Goal: Participate in discussion: Engage in conversation with other users on a specific topic

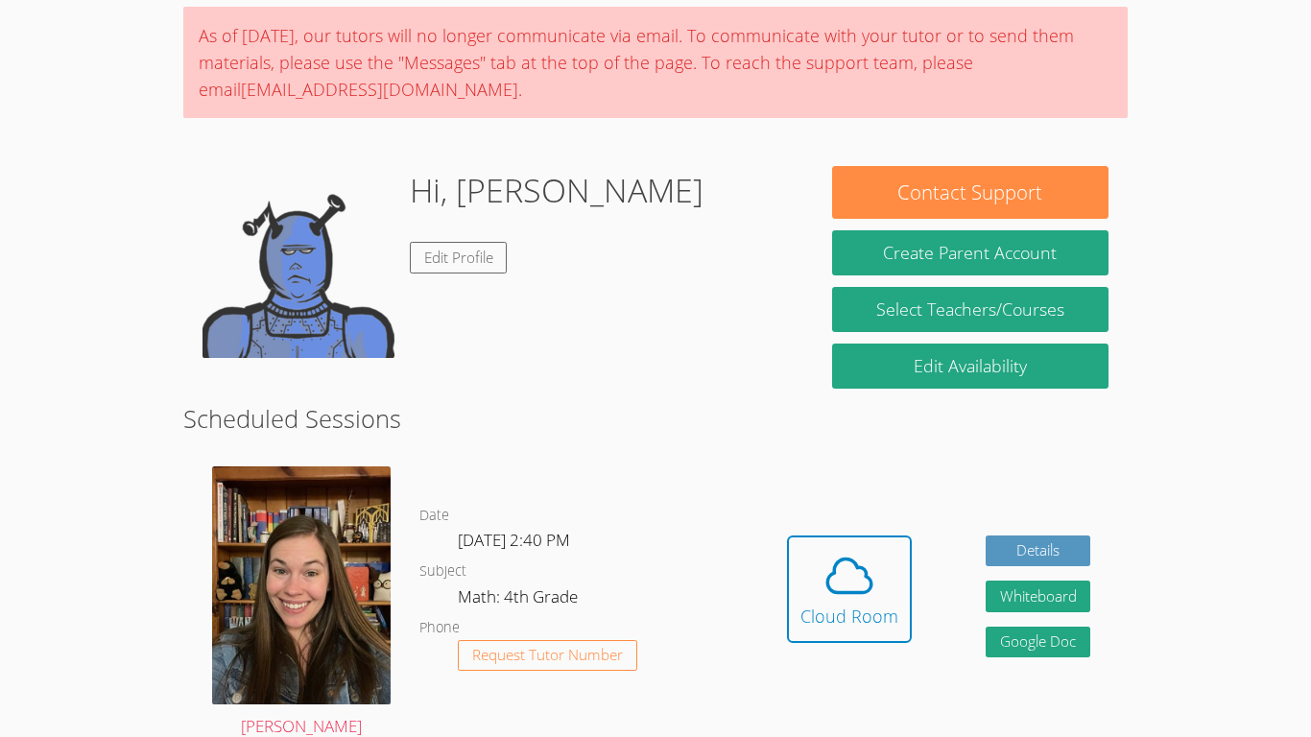
scroll to position [198, 0]
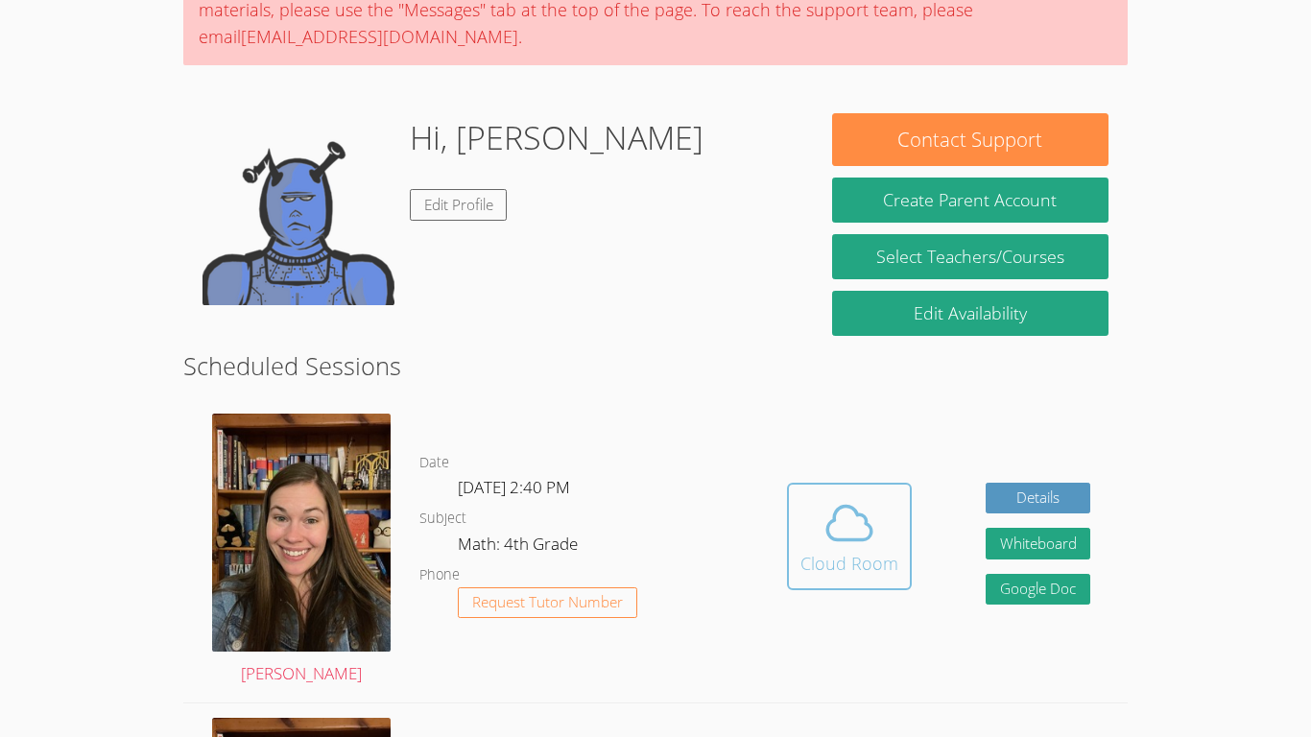
click at [815, 548] on span at bounding box center [850, 523] width 98 height 54
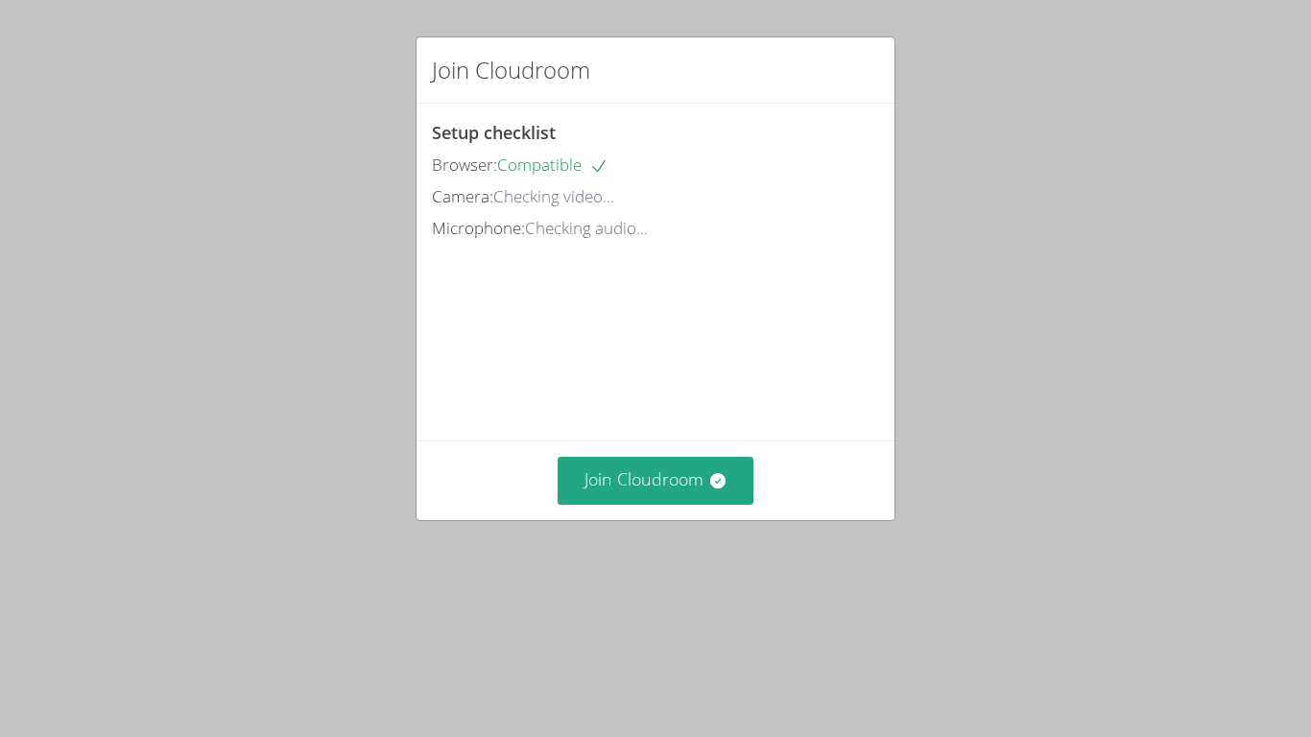
click at [811, 519] on div "Join Cloudroom" at bounding box center [656, 480] width 478 height 79
click at [713, 489] on icon at bounding box center [716, 480] width 15 height 15
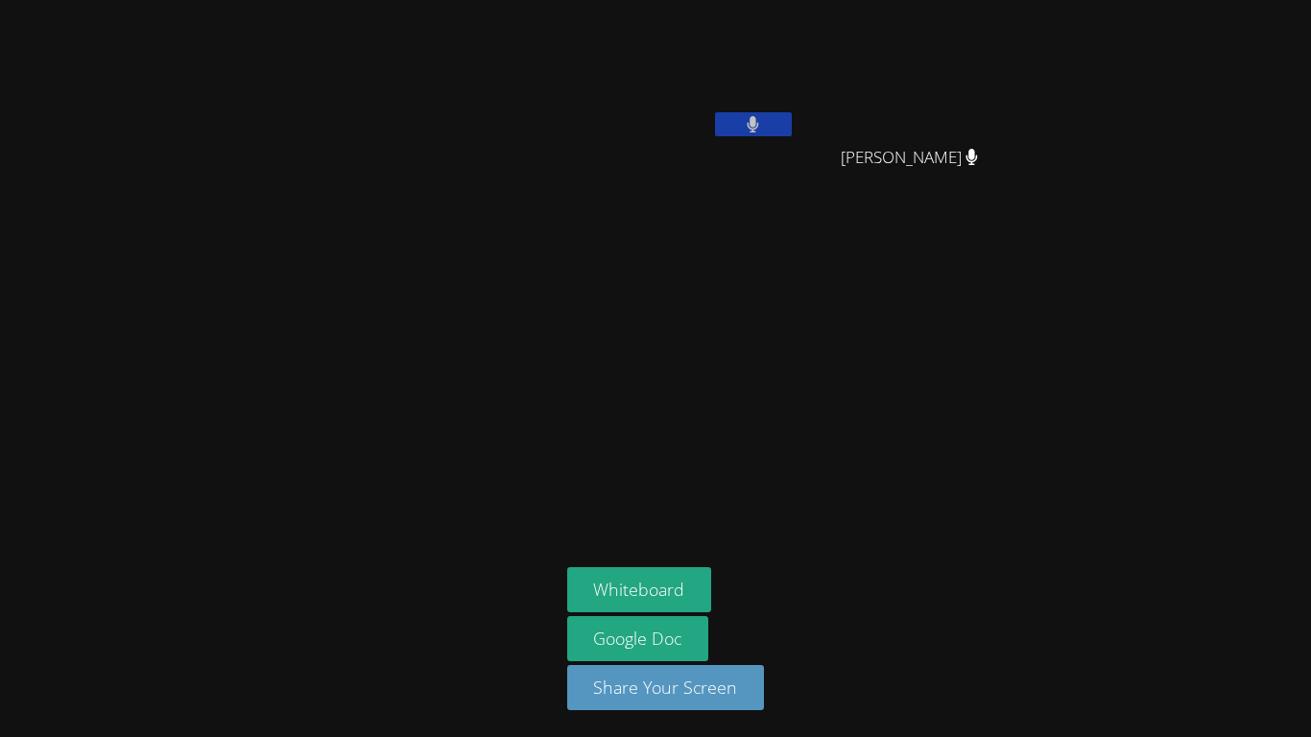
click at [676, 124] on video at bounding box center [681, 72] width 228 height 129
click at [758, 126] on icon at bounding box center [753, 124] width 12 height 16
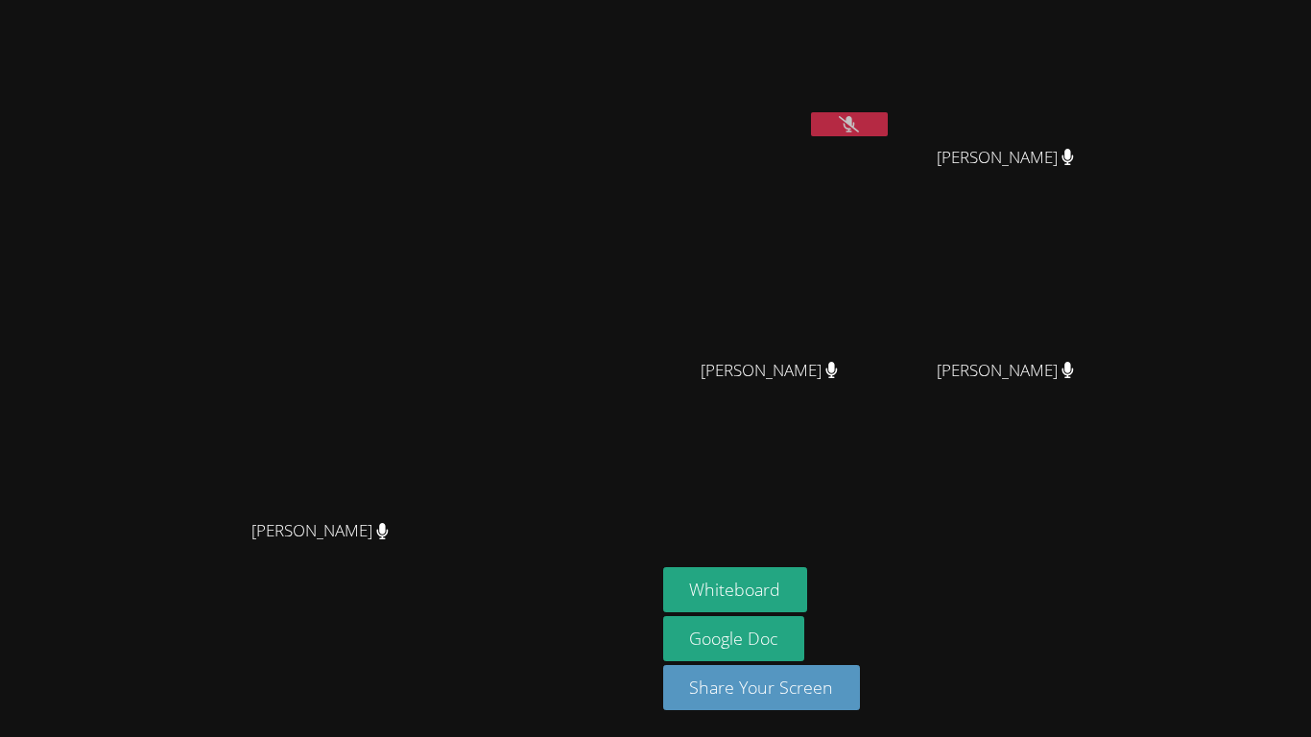
click at [850, 122] on icon at bounding box center [849, 124] width 20 height 16
click at [855, 130] on icon at bounding box center [849, 124] width 12 height 16
click at [859, 116] on icon at bounding box center [849, 124] width 20 height 16
click at [855, 116] on icon at bounding box center [850, 124] width 12 height 16
click at [859, 116] on icon at bounding box center [849, 124] width 20 height 16
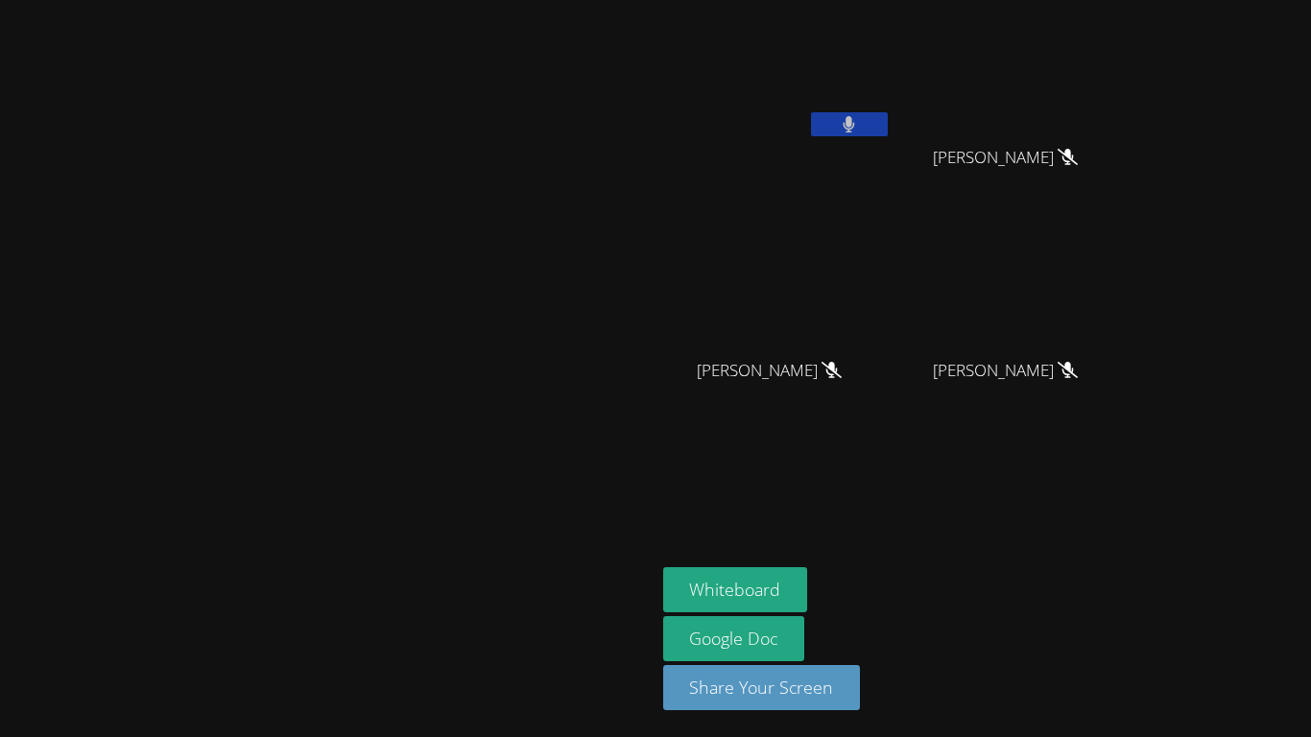
click at [855, 116] on icon at bounding box center [850, 124] width 12 height 16
click at [859, 116] on icon at bounding box center [849, 124] width 20 height 16
click at [855, 116] on icon at bounding box center [849, 124] width 12 height 16
click at [859, 116] on icon at bounding box center [849, 124] width 20 height 16
click at [855, 116] on icon at bounding box center [849, 124] width 12 height 16
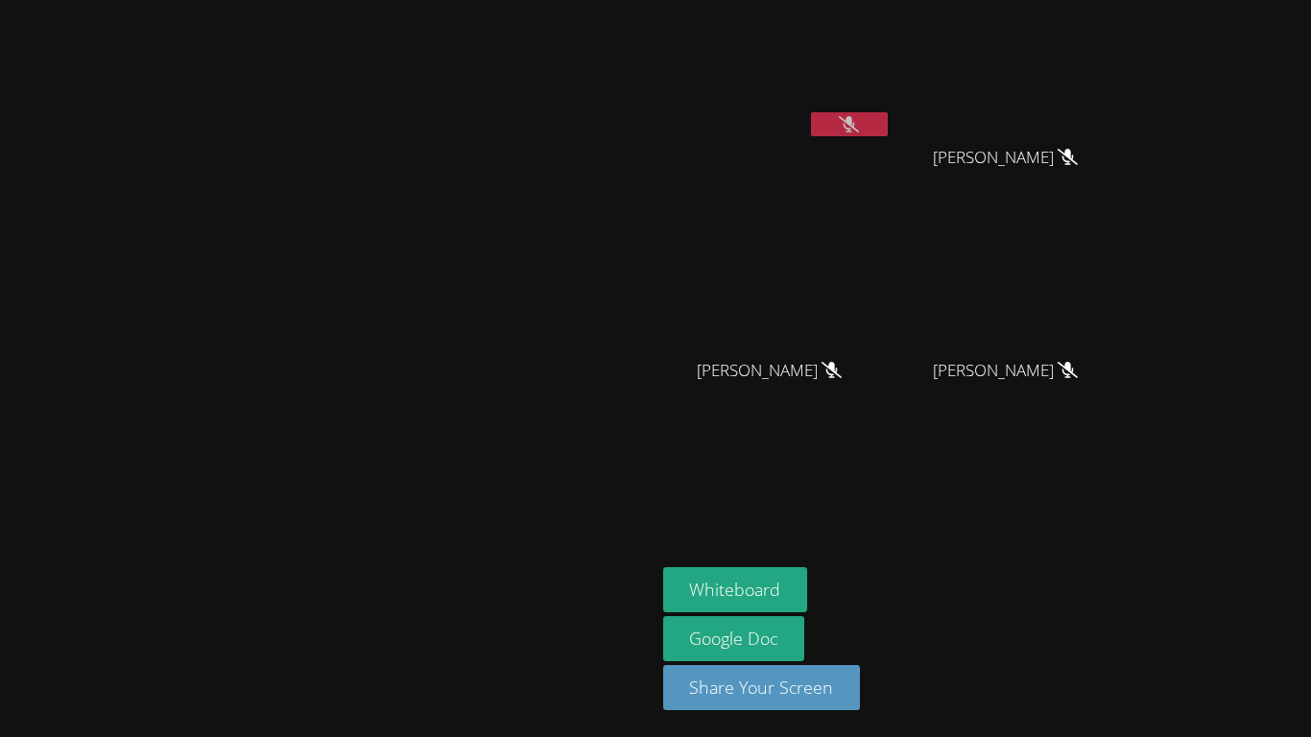
click at [859, 116] on icon at bounding box center [849, 124] width 20 height 16
click at [855, 116] on icon at bounding box center [849, 124] width 12 height 16
click at [859, 123] on icon at bounding box center [849, 124] width 20 height 16
click at [855, 118] on icon at bounding box center [850, 124] width 12 height 16
click at [859, 124] on icon at bounding box center [849, 124] width 20 height 16
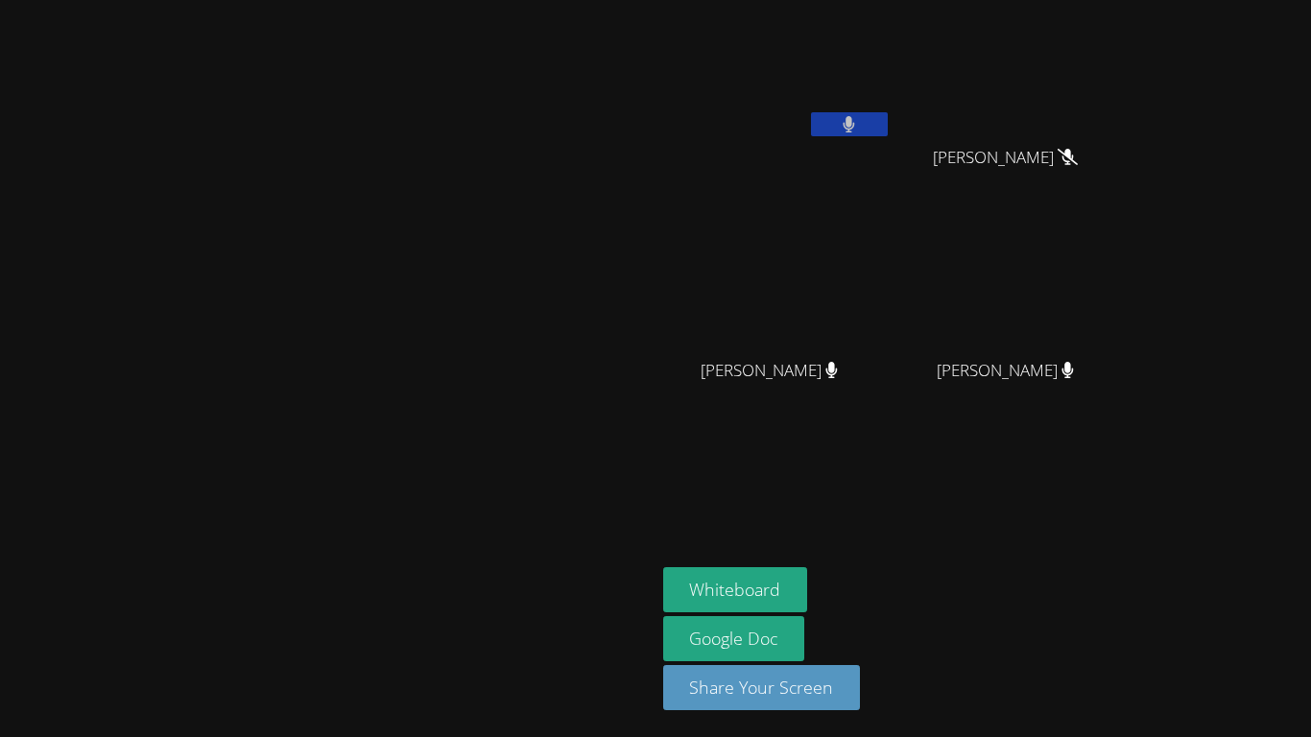
click at [855, 121] on icon at bounding box center [850, 124] width 12 height 16
click at [859, 121] on icon at bounding box center [849, 124] width 20 height 16
click at [855, 121] on icon at bounding box center [850, 124] width 12 height 16
click at [808, 581] on button "Whiteboard" at bounding box center [735, 589] width 145 height 45
click at [859, 121] on icon at bounding box center [849, 124] width 20 height 16
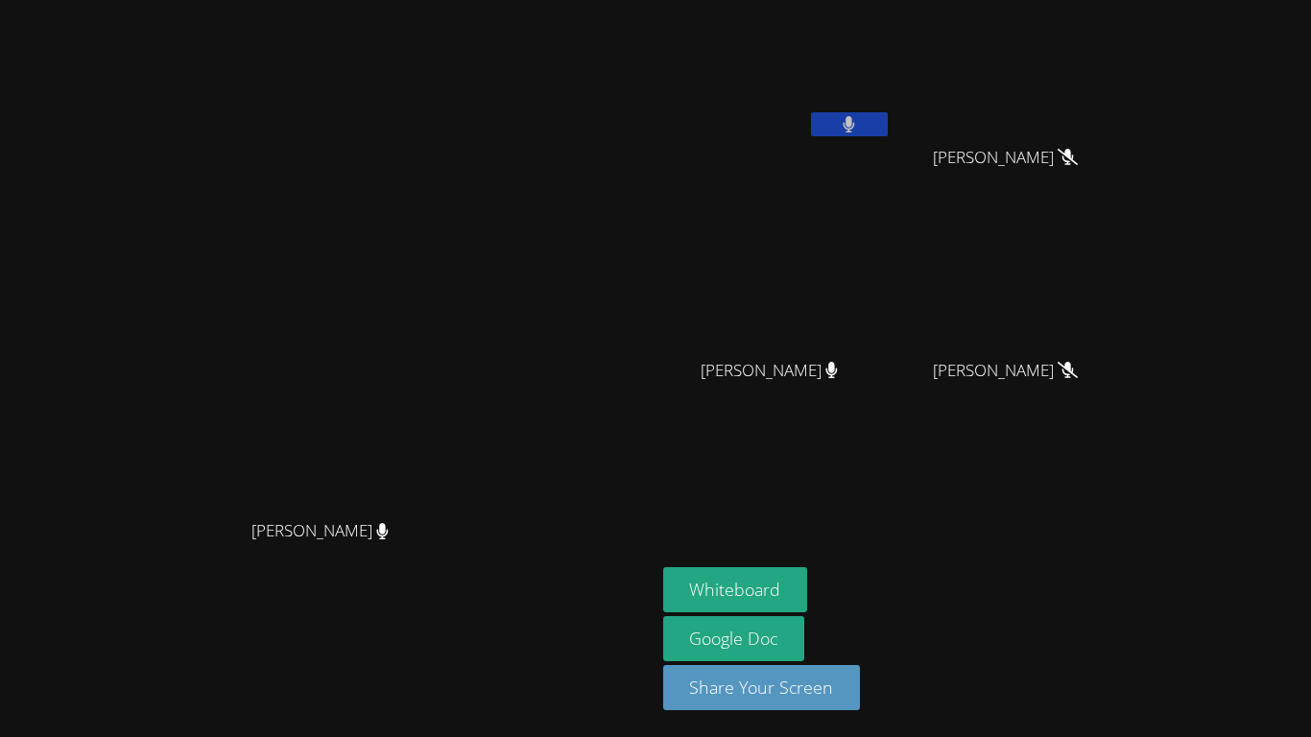
click at [855, 123] on icon at bounding box center [849, 124] width 12 height 16
click at [888, 132] on button at bounding box center [849, 124] width 77 height 24
click at [855, 122] on icon at bounding box center [849, 124] width 12 height 16
click at [888, 120] on button at bounding box center [849, 124] width 77 height 24
click at [859, 120] on icon at bounding box center [849, 124] width 20 height 16
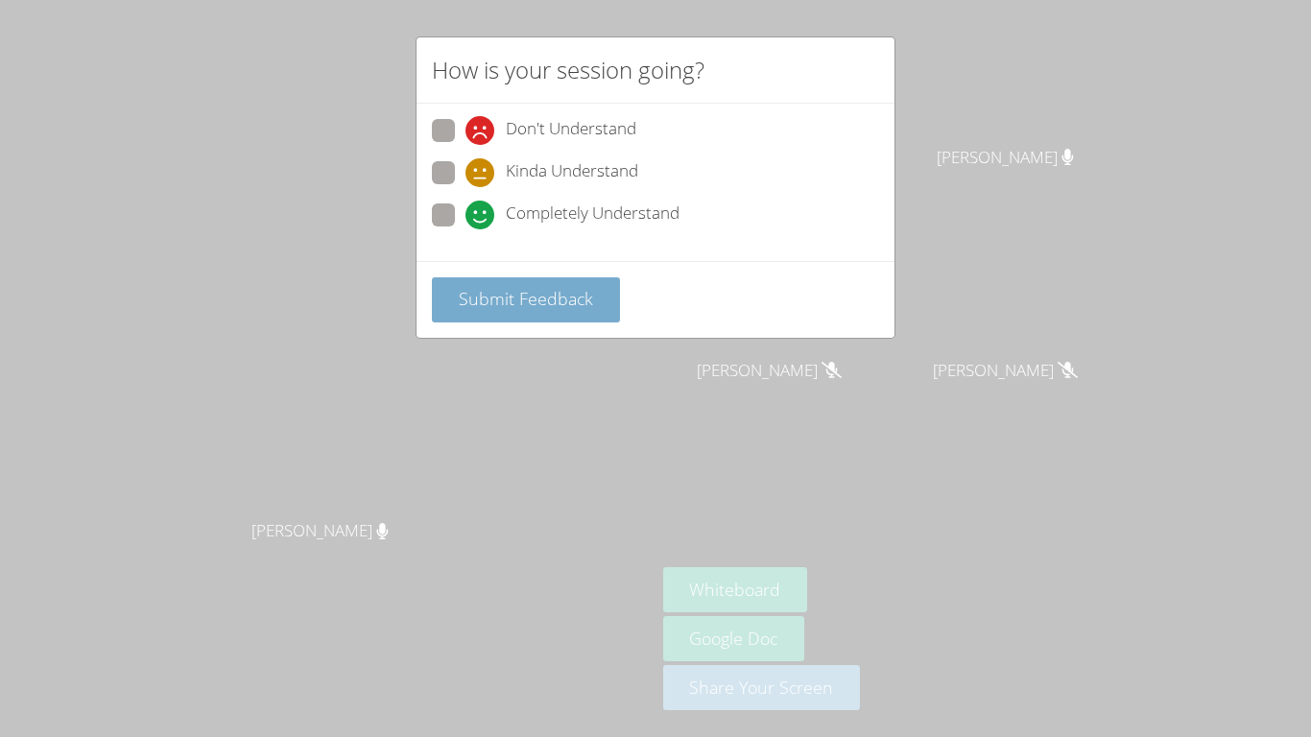
click at [538, 309] on span "Submit Feedback" at bounding box center [526, 298] width 134 height 23
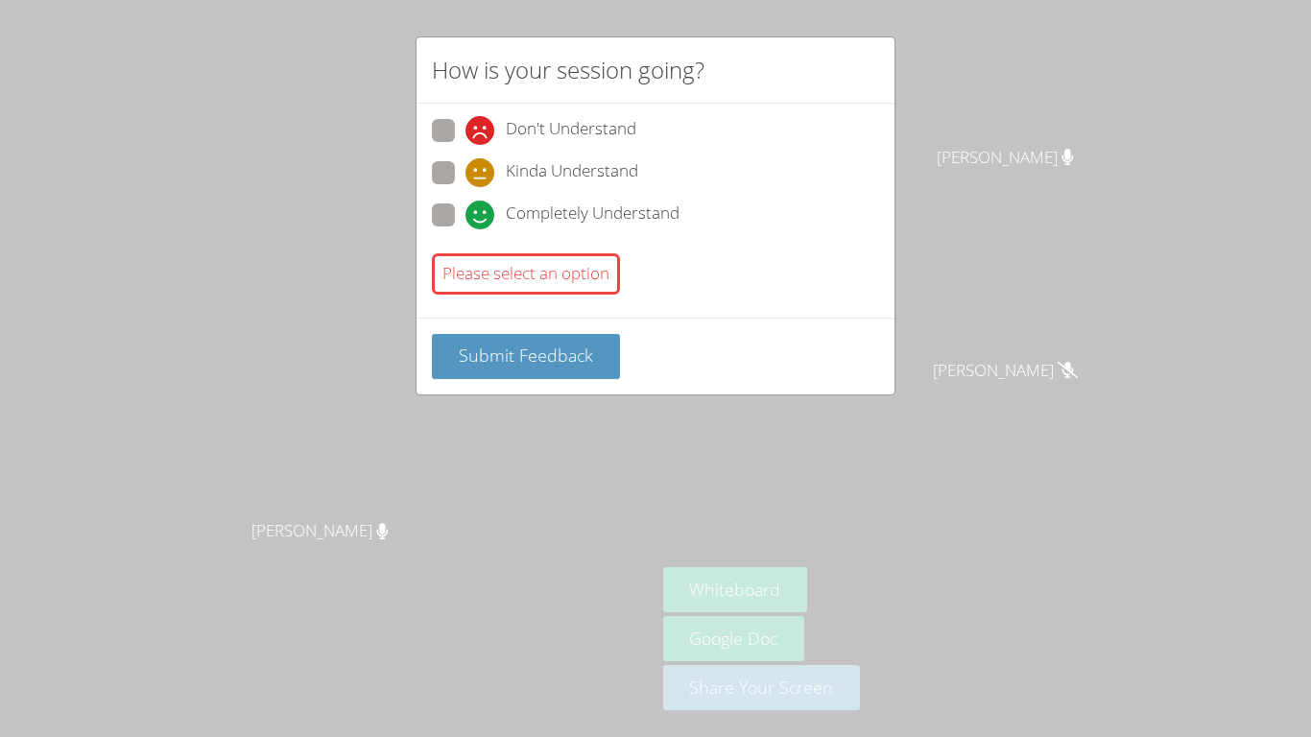
click at [510, 208] on span "Completely Understand" at bounding box center [593, 215] width 174 height 29
click at [482, 208] on input "Completely Understand" at bounding box center [474, 211] width 16 height 16
radio input "true"
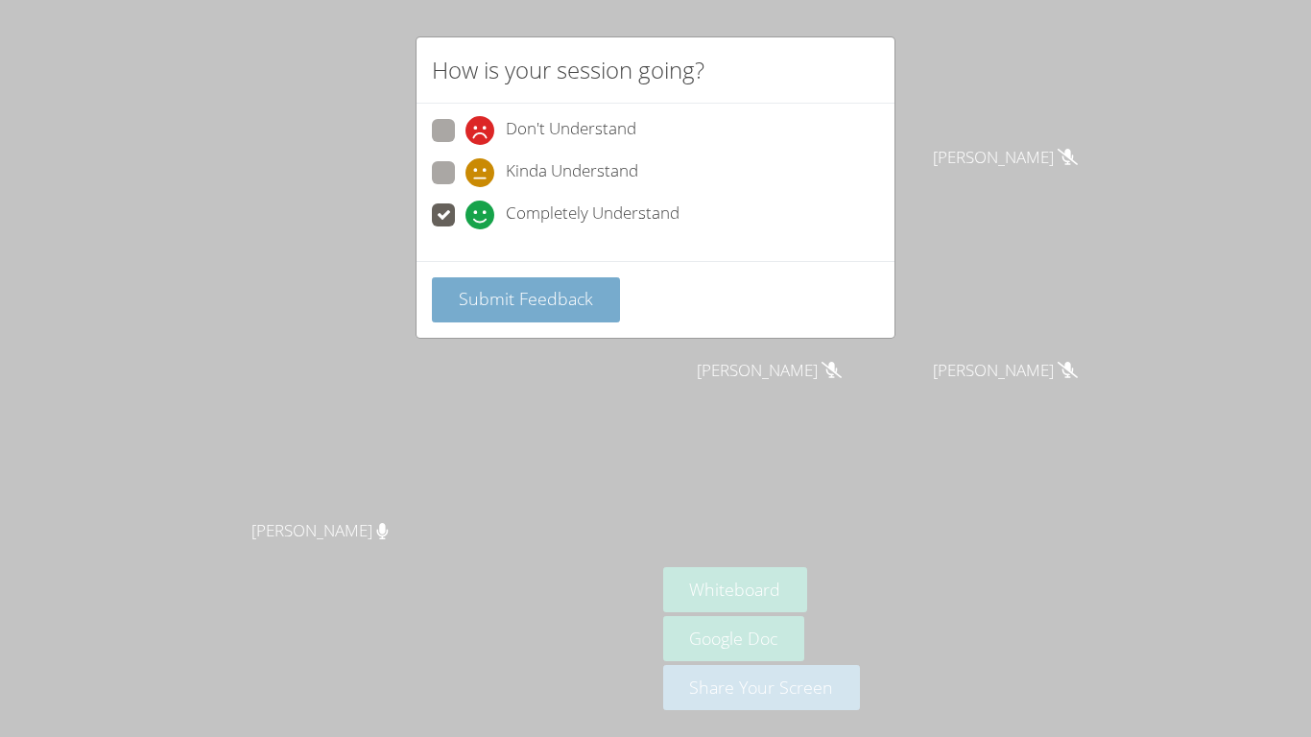
click at [514, 289] on span "Submit Feedback" at bounding box center [526, 298] width 134 height 23
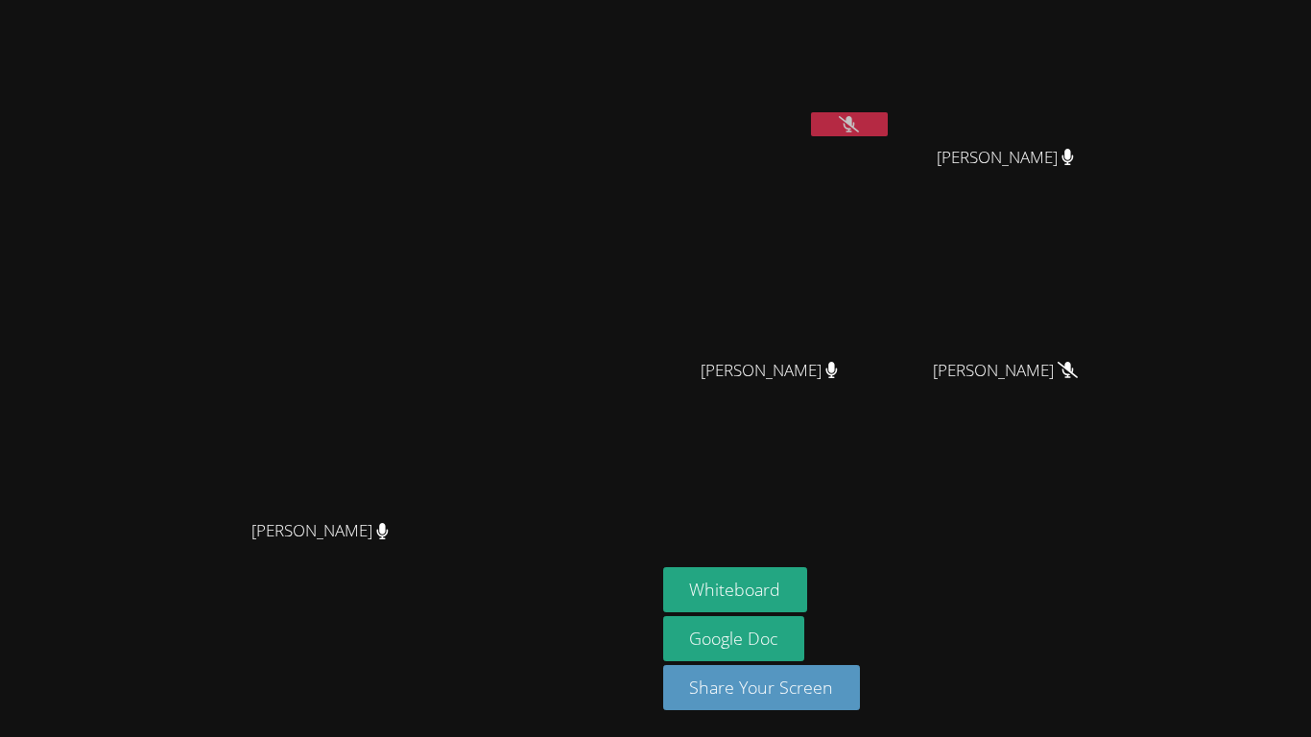
click at [888, 113] on button at bounding box center [849, 124] width 77 height 24
click at [859, 119] on icon at bounding box center [849, 124] width 20 height 16
click at [859, 125] on icon at bounding box center [849, 124] width 20 height 16
click at [888, 127] on button at bounding box center [849, 124] width 77 height 24
click at [808, 584] on button "Whiteboard" at bounding box center [735, 589] width 145 height 45
